Goal: Task Accomplishment & Management: Use online tool/utility

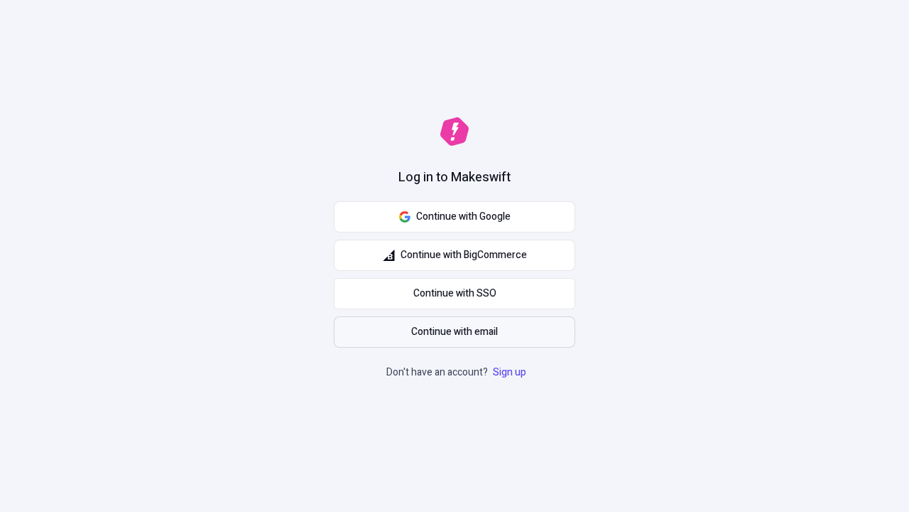
click at [455, 332] on span "Continue with email" at bounding box center [454, 332] width 87 height 16
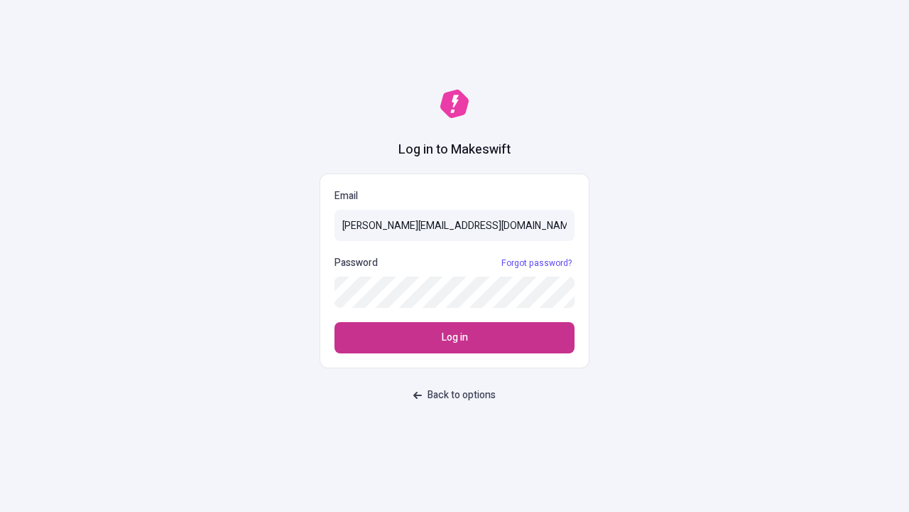
click at [455, 338] on span "Log in" at bounding box center [455, 338] width 26 height 16
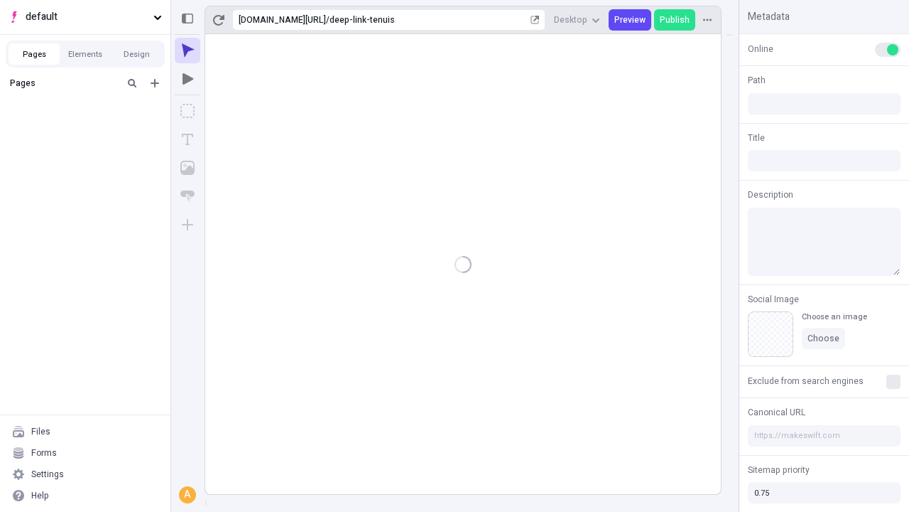
type input "/deep-link-tenuis"
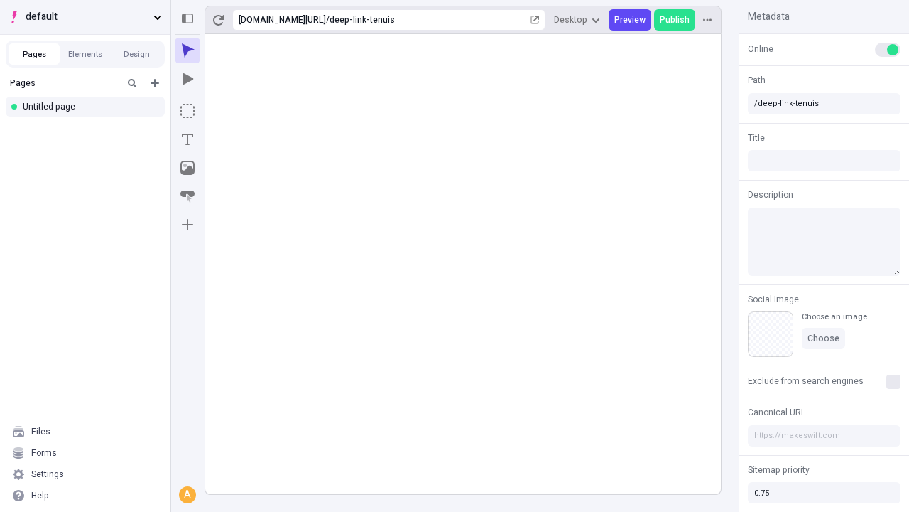
click at [85, 17] on span "default" at bounding box center [87, 17] width 122 height 16
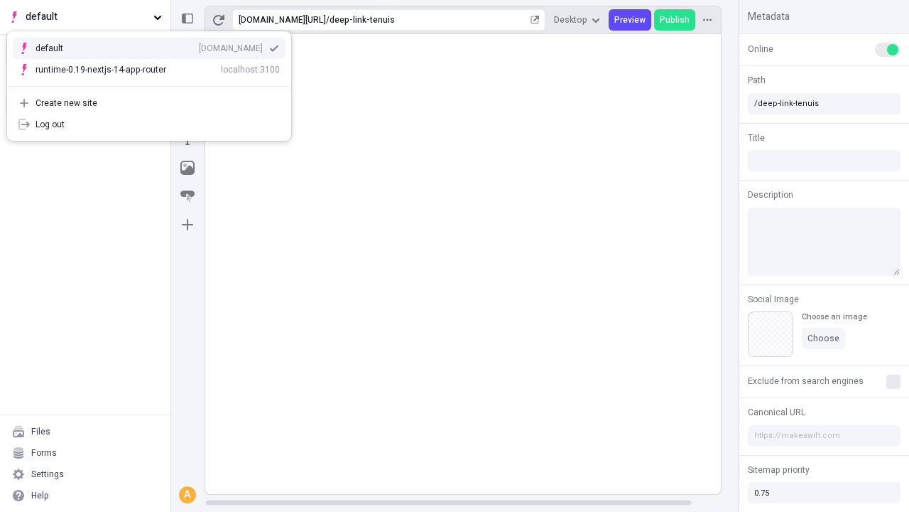
click at [149, 103] on div "Create new site" at bounding box center [158, 102] width 244 height 11
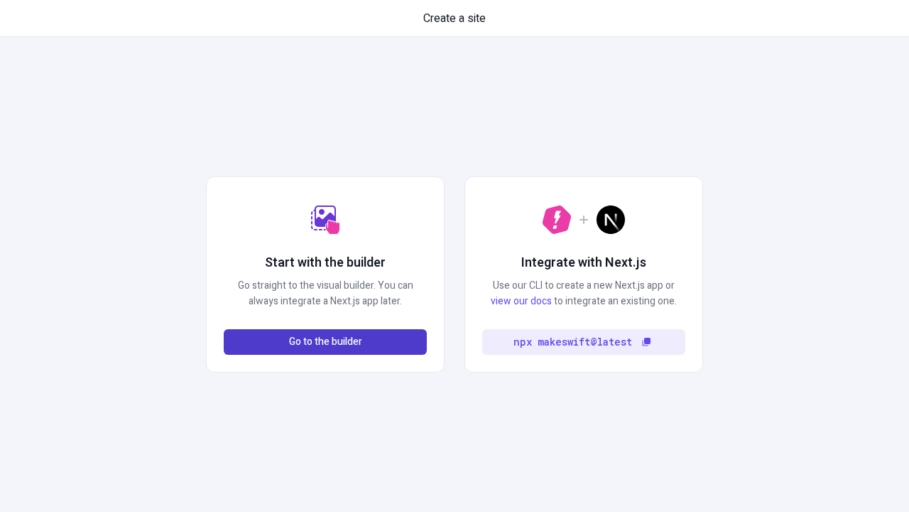
click at [325, 342] on span "Go to the builder" at bounding box center [325, 342] width 73 height 16
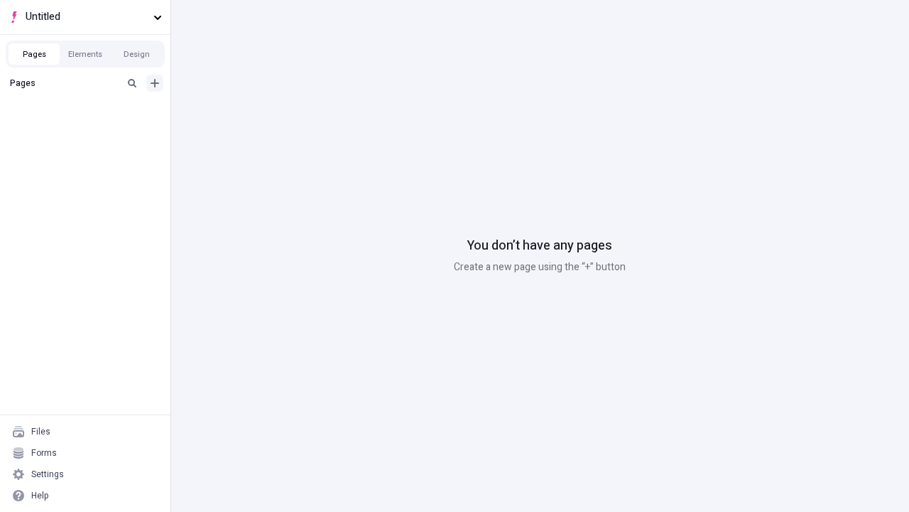
click at [155, 83] on icon "Add new" at bounding box center [155, 83] width 9 height 9
click at [90, 129] on div "Blank page" at bounding box center [89, 132] width 136 height 21
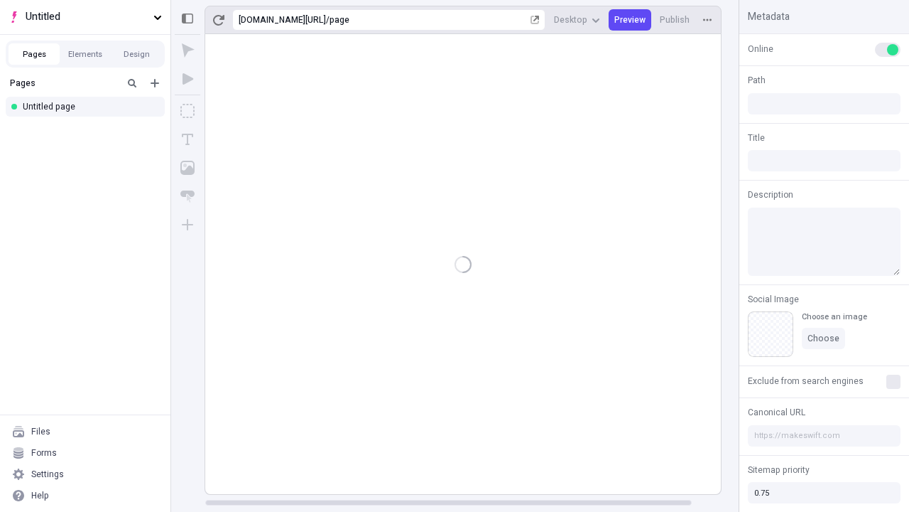
type input "/page"
click at [188, 111] on icon "Box" at bounding box center [187, 111] width 14 height 14
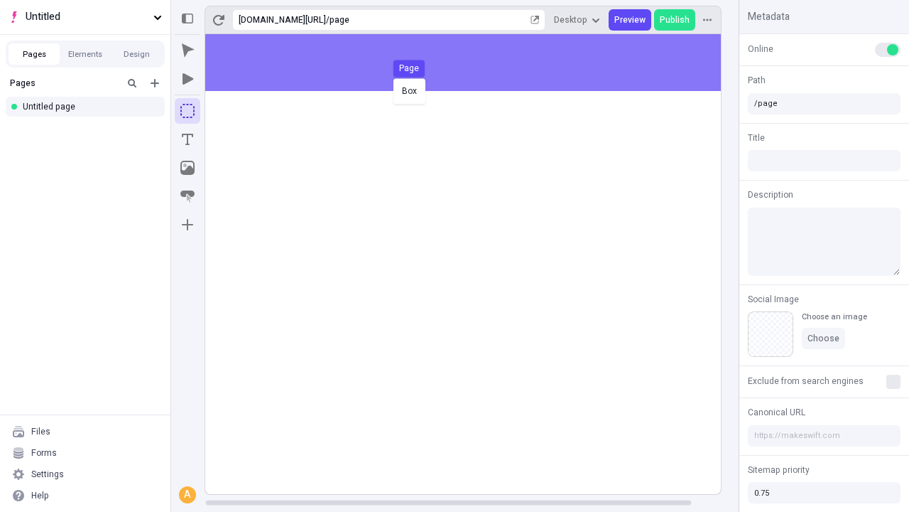
click at [477, 63] on div "Box Page" at bounding box center [454, 256] width 909 height 512
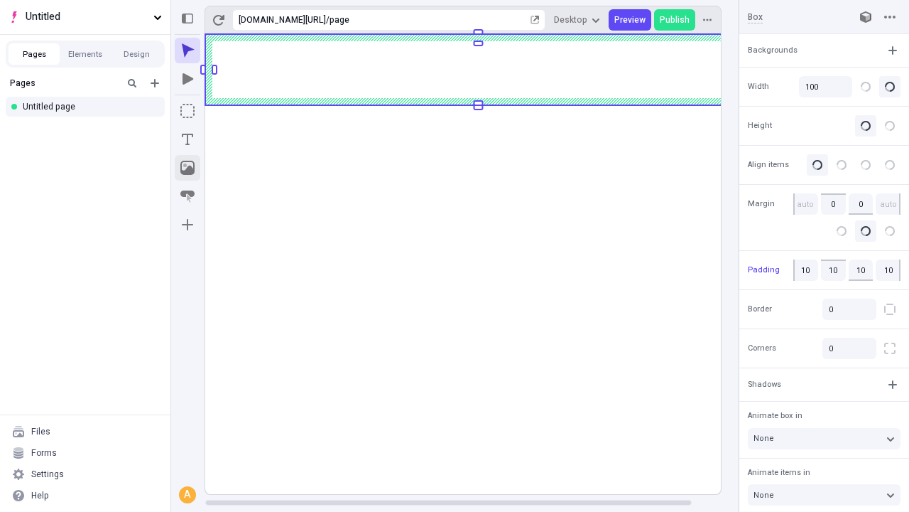
click at [188, 168] on icon "Image" at bounding box center [187, 168] width 14 height 14
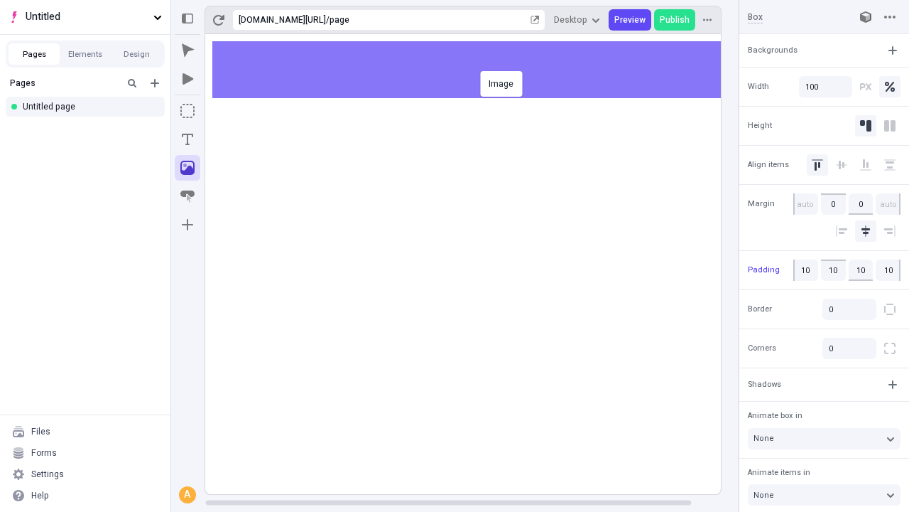
click at [477, 70] on div "Image" at bounding box center [454, 256] width 909 height 512
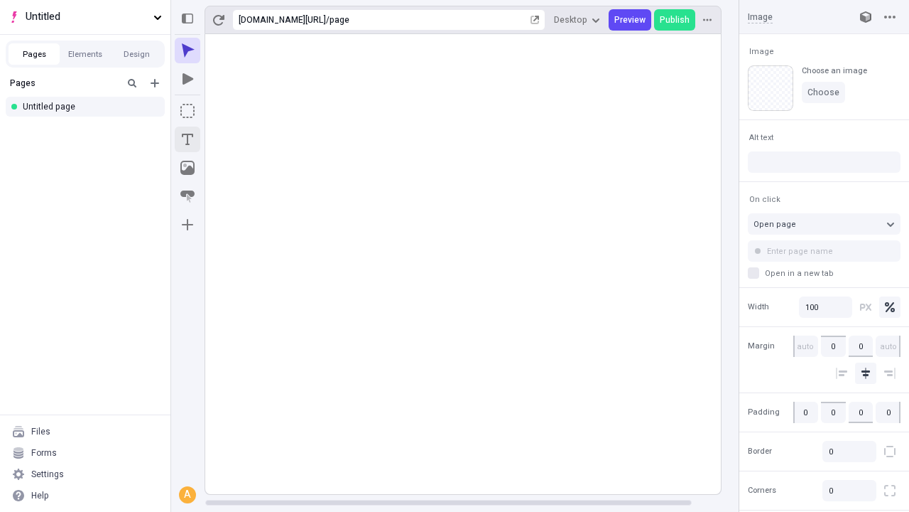
click at [188, 139] on icon "Text" at bounding box center [187, 139] width 11 height 11
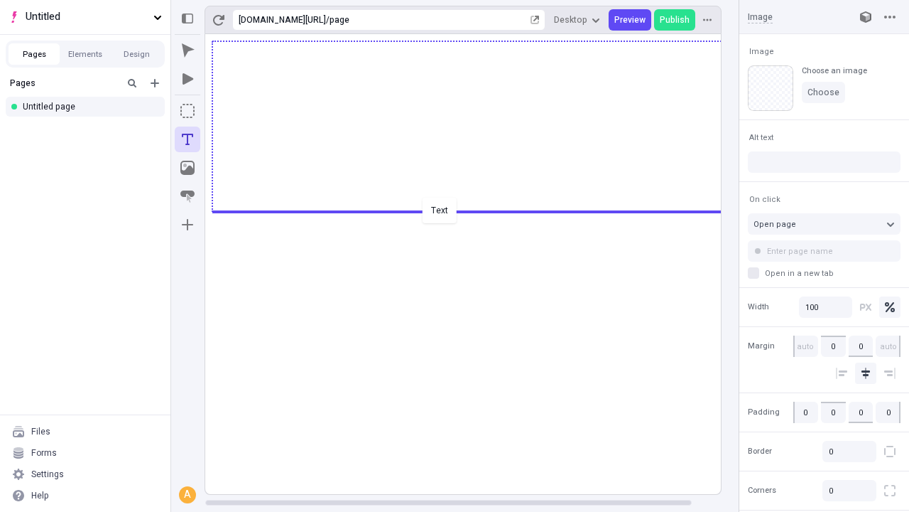
click at [477, 210] on div "Text" at bounding box center [454, 256] width 909 height 512
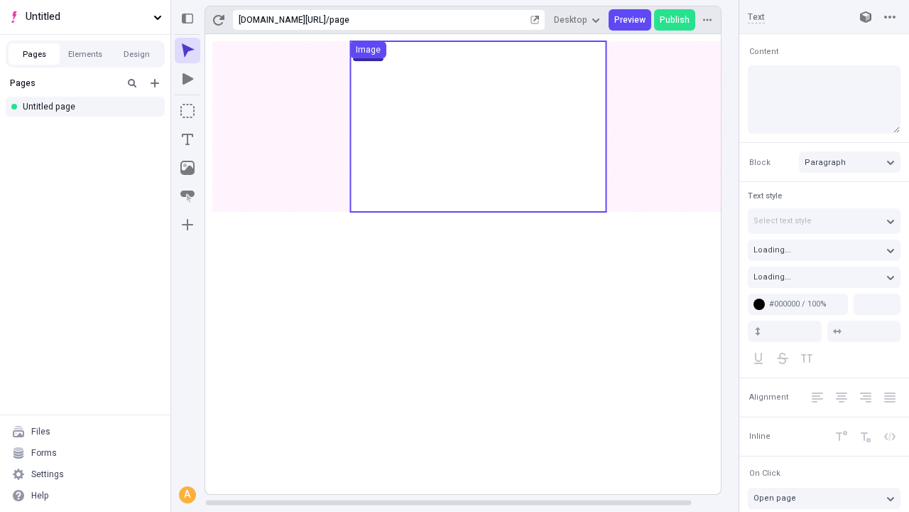
type input "18"
type input "1.5"
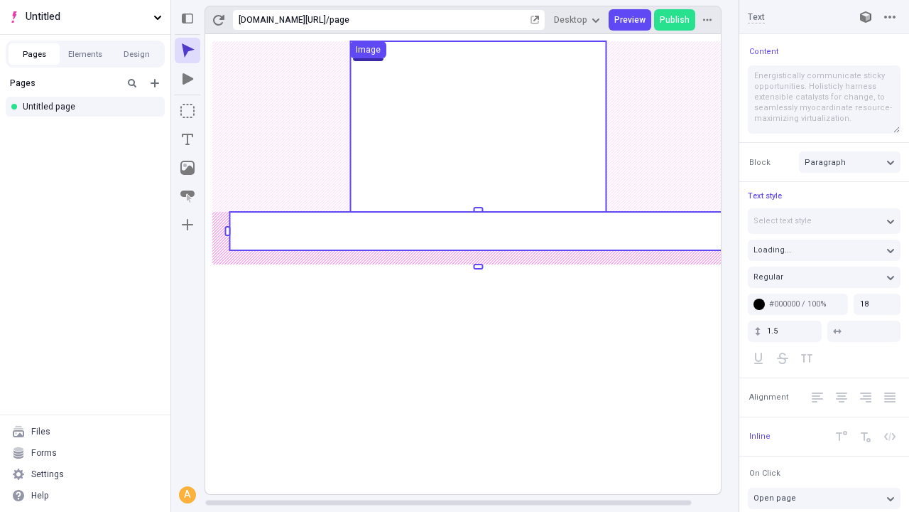
click at [477, 231] on rect at bounding box center [478, 231] width 497 height 38
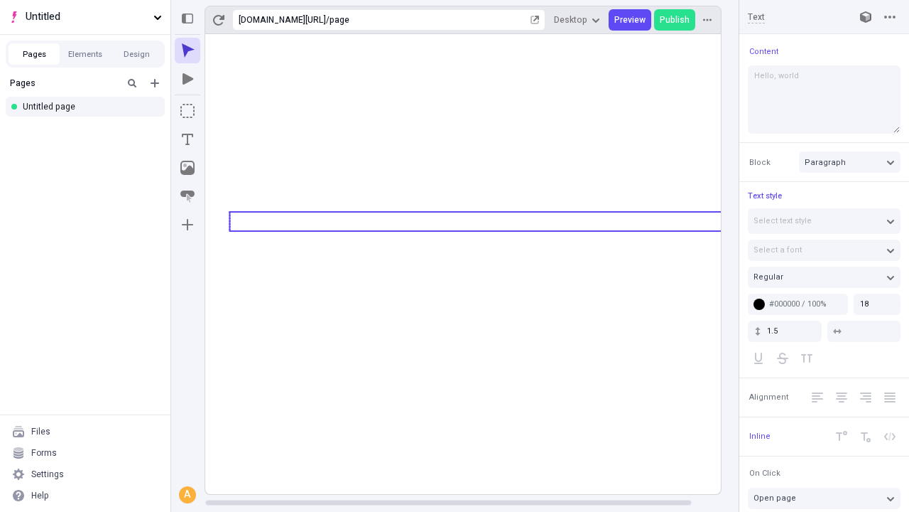
type textarea "Hello, world!"
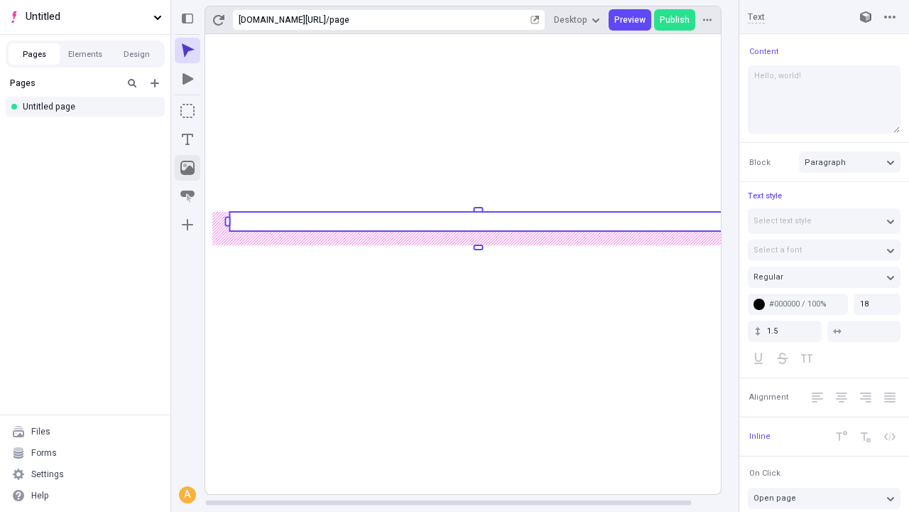
click at [188, 168] on icon "Image" at bounding box center [187, 168] width 14 height 14
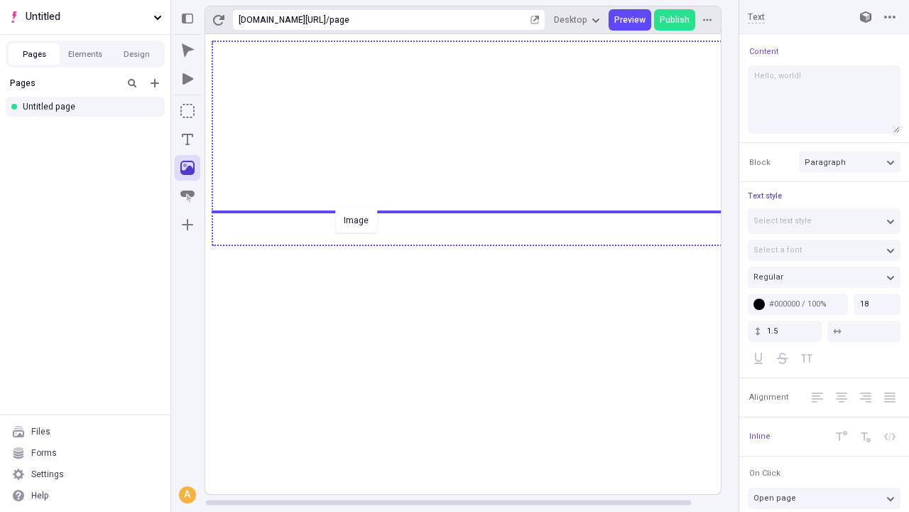
click at [477, 244] on div "Image" at bounding box center [454, 256] width 909 height 512
